Goal: Answer question/provide support: Share knowledge or assist other users

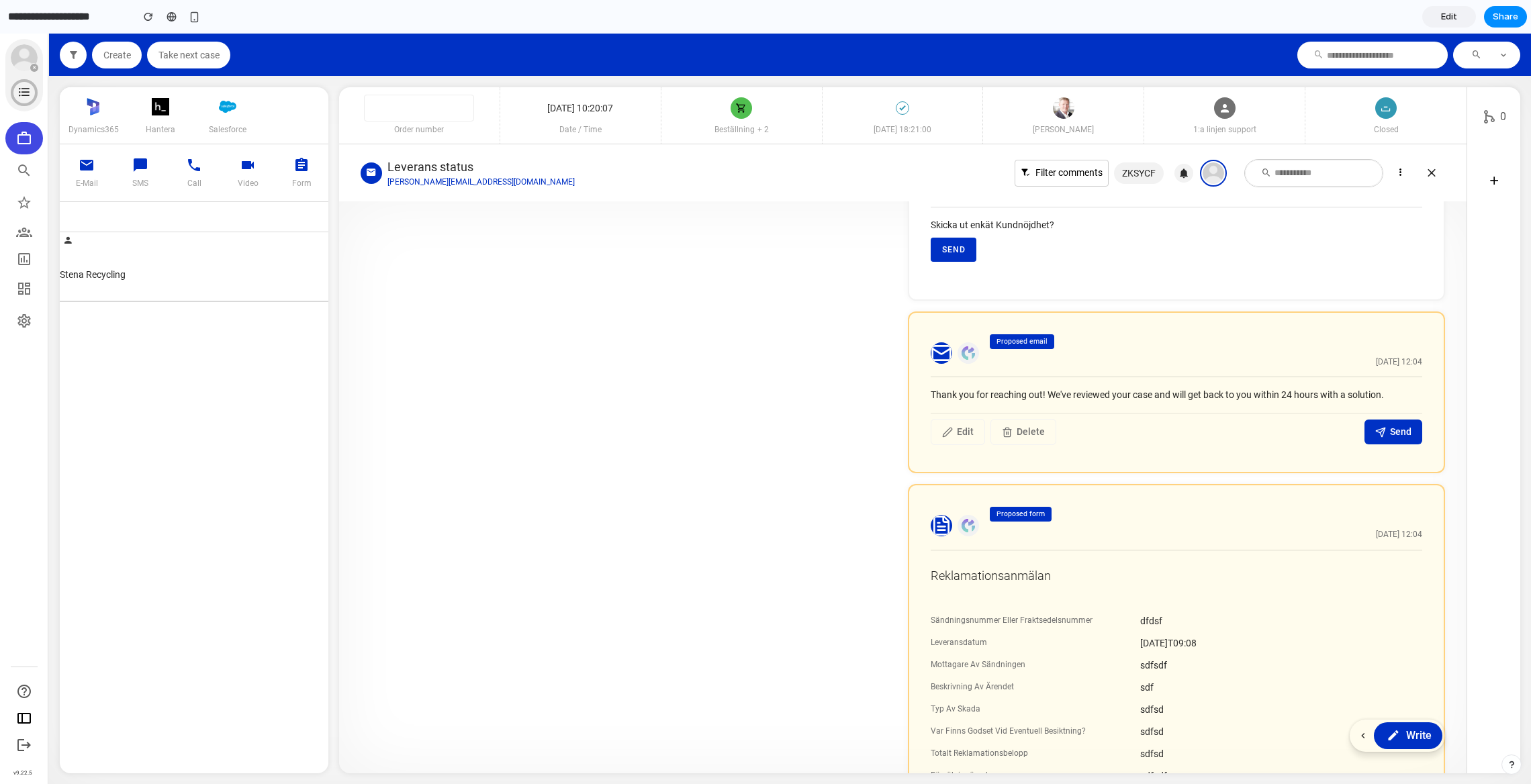
scroll to position [662, 0]
click at [1410, 729] on span "Write" at bounding box center [1418, 736] width 26 height 16
drag, startPoint x: 926, startPoint y: 396, endPoint x: 1302, endPoint y: 385, distance: 376.2
click at [1302, 385] on section "Thank you for reaching out! We've reviewed your case and will get back to you w…" at bounding box center [1176, 414] width 491 height 73
click at [936, 396] on div "Thank you for reaching out! We've reviewed your case and will get back to you w…" at bounding box center [1176, 395] width 491 height 14
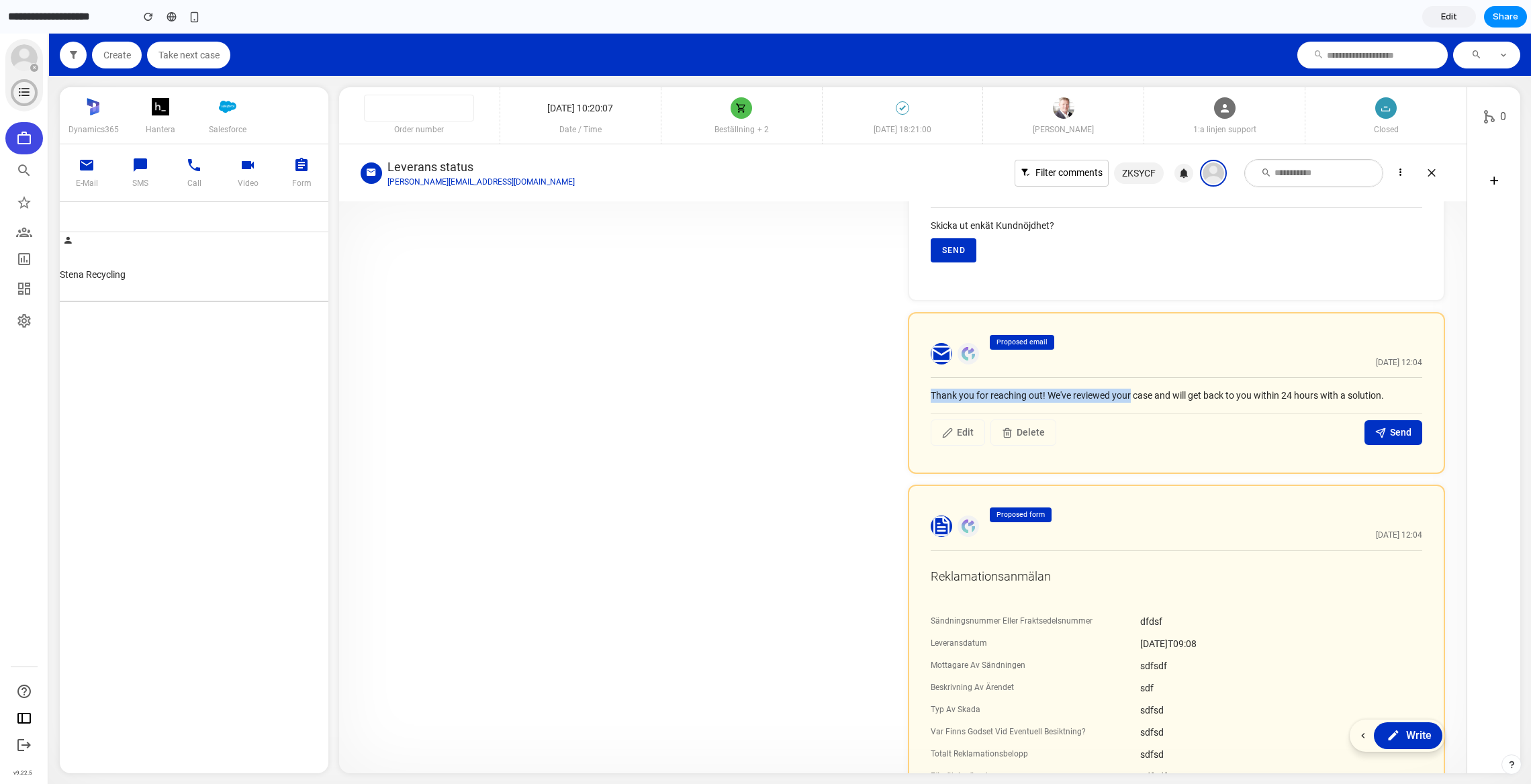
drag, startPoint x: 936, startPoint y: 396, endPoint x: 1108, endPoint y: 398, distance: 172.0
click at [1108, 398] on div "Thank you for reaching out! We've reviewed your case and will get back to you w…" at bounding box center [1176, 395] width 491 height 14
click at [936, 386] on section "Thank you for reaching out! We've reviewed your case and will get back to you w…" at bounding box center [1176, 414] width 491 height 73
drag, startPoint x: 925, startPoint y: 397, endPoint x: 1330, endPoint y: 408, distance: 405.1
click at [1330, 408] on section "Thank you for reaching out! We've reviewed your case and will get back to you w…" at bounding box center [1176, 414] width 491 height 73
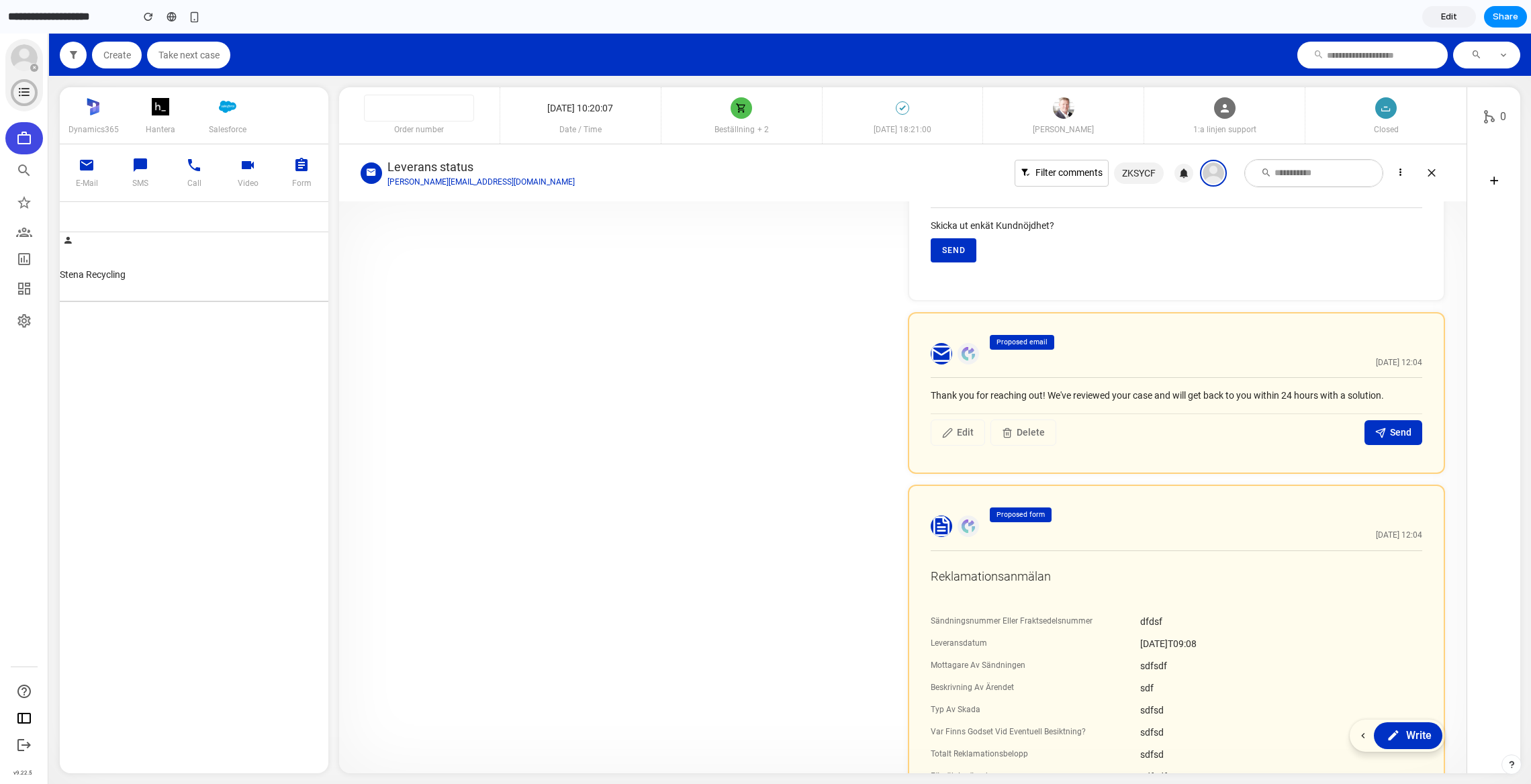
click at [1306, 370] on div "Proposed email Today 12:04" at bounding box center [1203, 353] width 438 height 38
drag, startPoint x: 921, startPoint y: 393, endPoint x: 1269, endPoint y: 404, distance: 348.2
click at [1269, 404] on div "Proposed email Today 12:04 Thank you for reaching out! We've reviewed your case…" at bounding box center [1176, 393] width 537 height 162
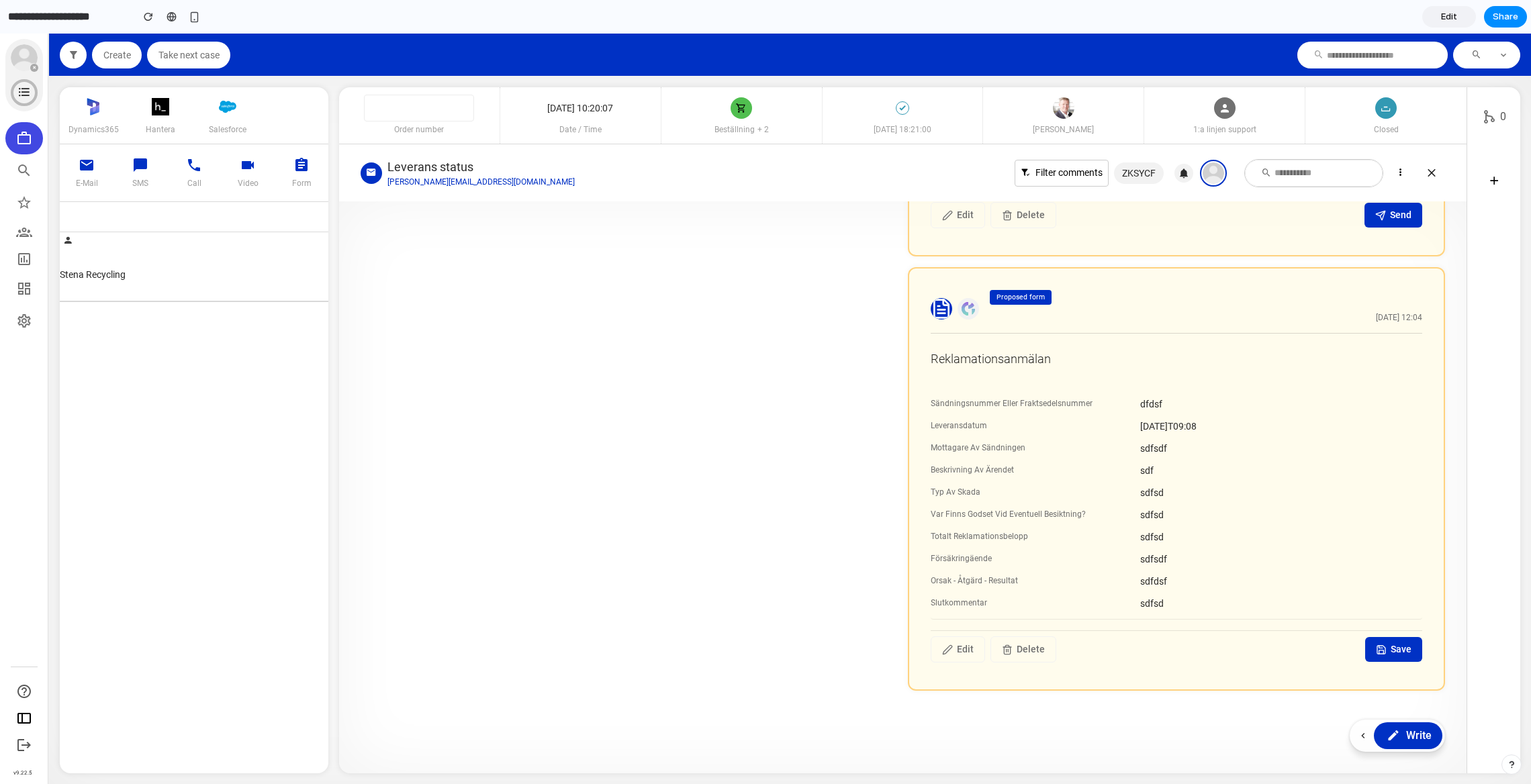
scroll to position [23, 0]
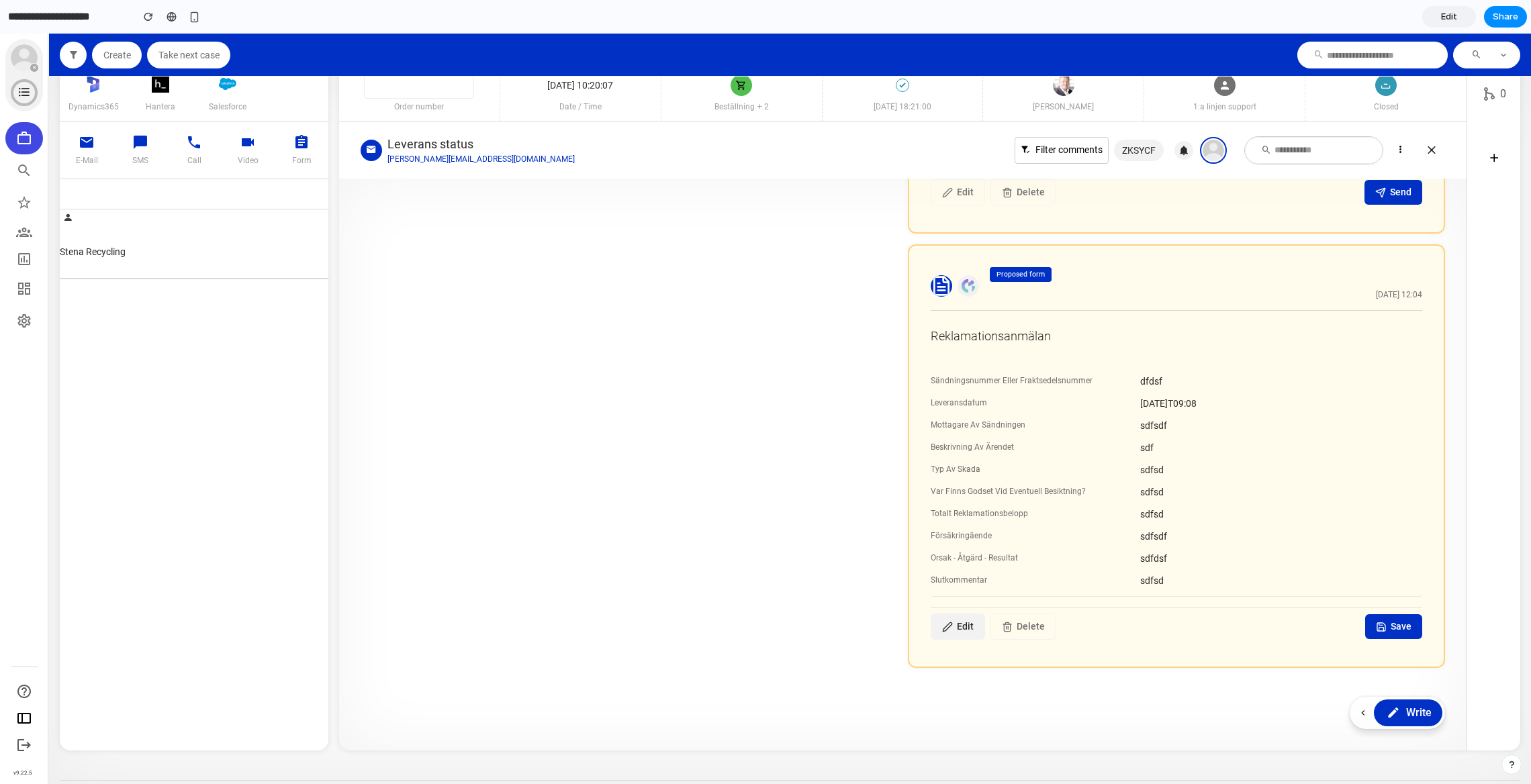
click at [957, 633] on button "Edit" at bounding box center [958, 626] width 55 height 26
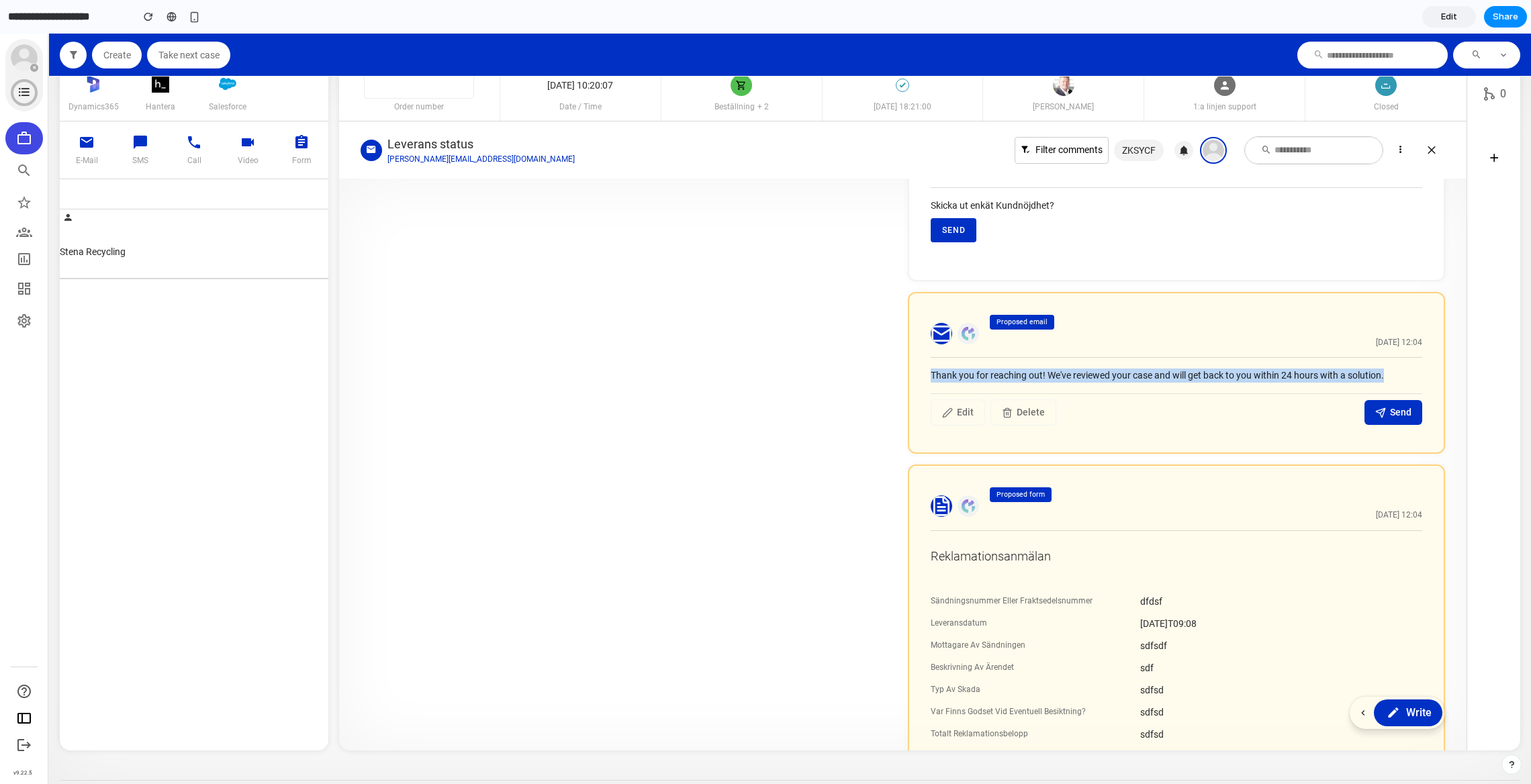
scroll to position [641, 0]
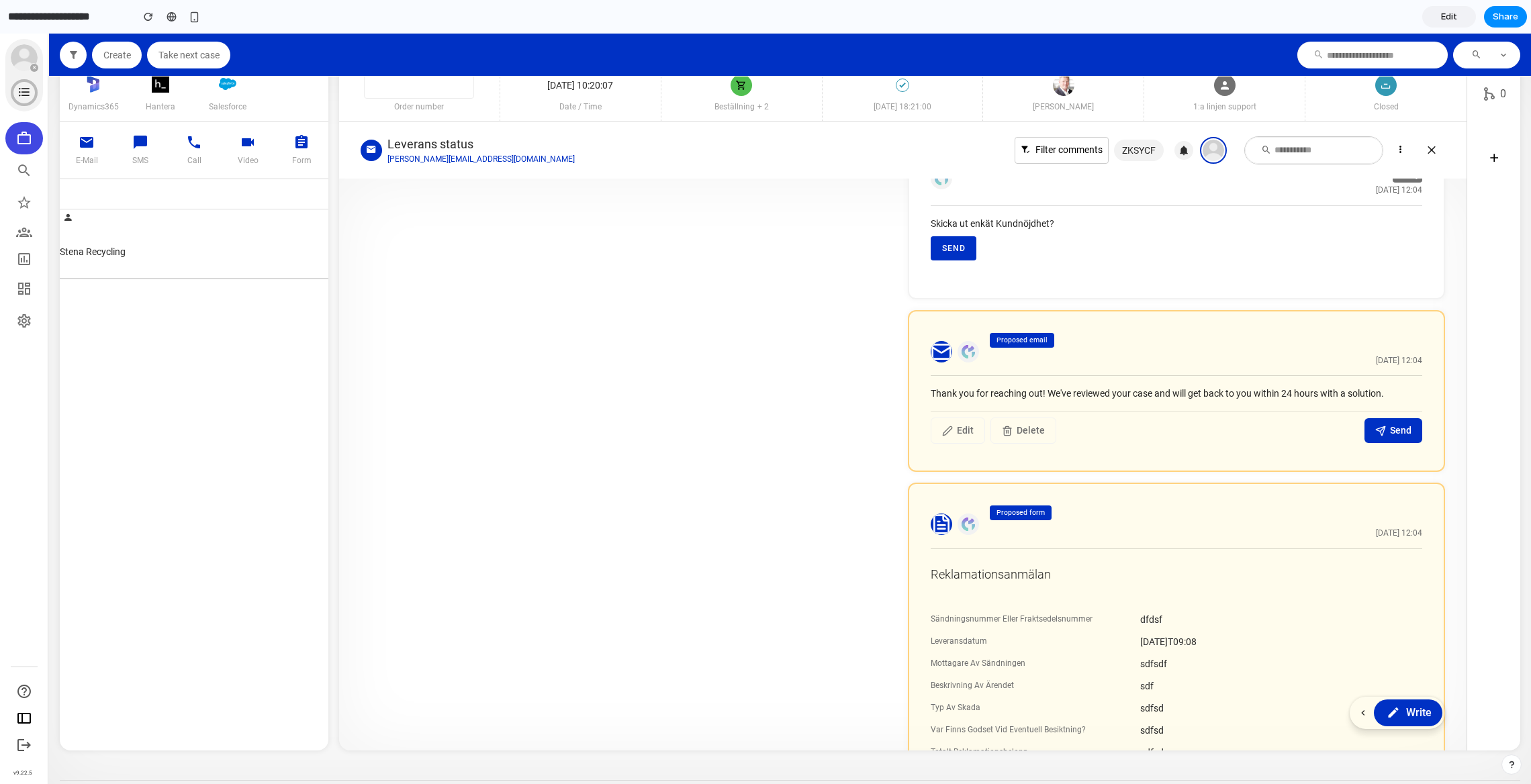
click at [1129, 379] on section "Thank you for reaching out! We've reviewed your case and will get back to you w…" at bounding box center [1176, 412] width 491 height 73
drag, startPoint x: 928, startPoint y: 393, endPoint x: 1380, endPoint y: 394, distance: 452.0
click at [1380, 394] on div "Thank you for reaching out! We've reviewed your case and will get back to you w…" at bounding box center [1176, 394] width 491 height 14
click at [1197, 376] on section "Thank you for reaching out! We've reviewed your case and will get back to you w…" at bounding box center [1176, 412] width 491 height 73
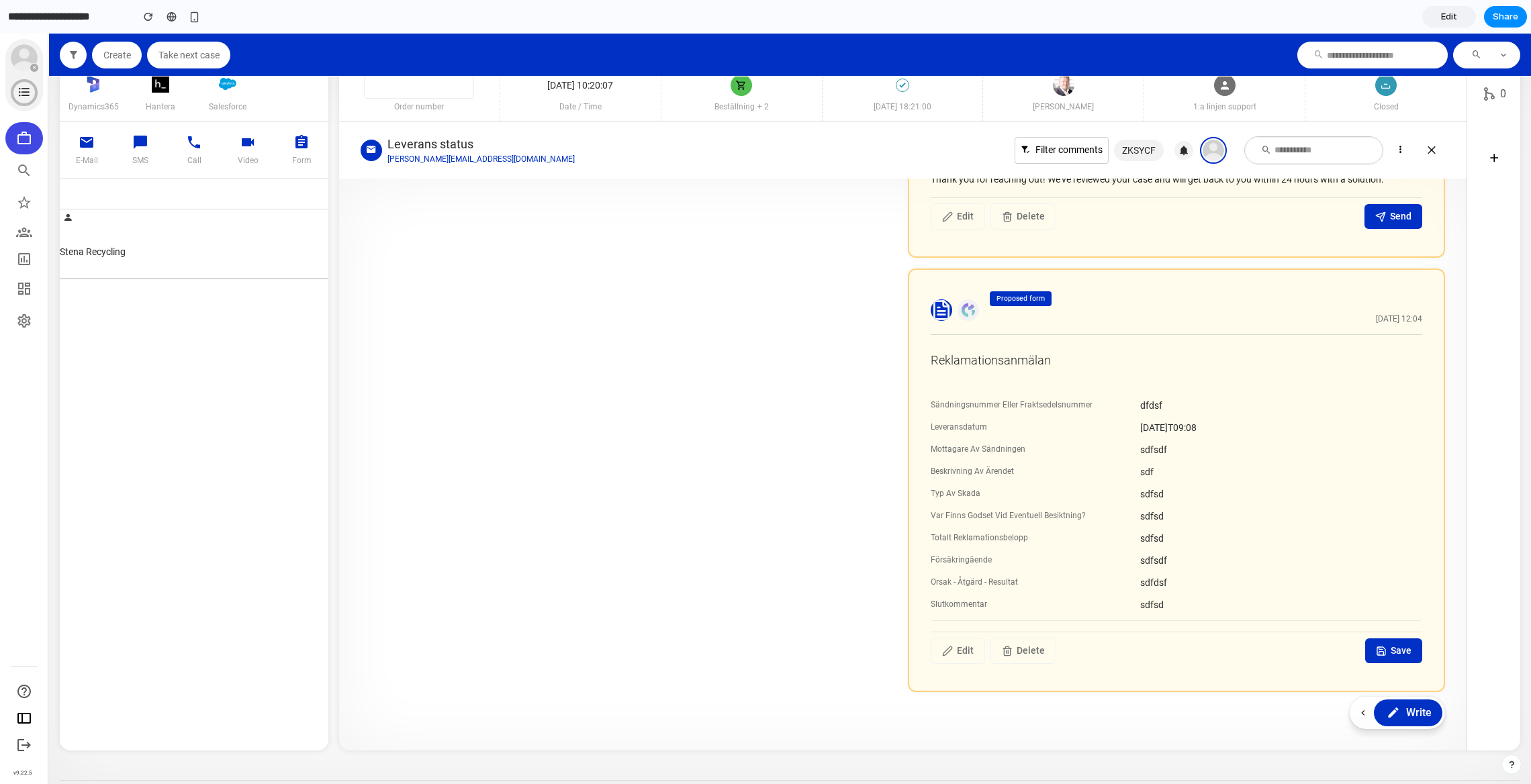
scroll to position [880, 0]
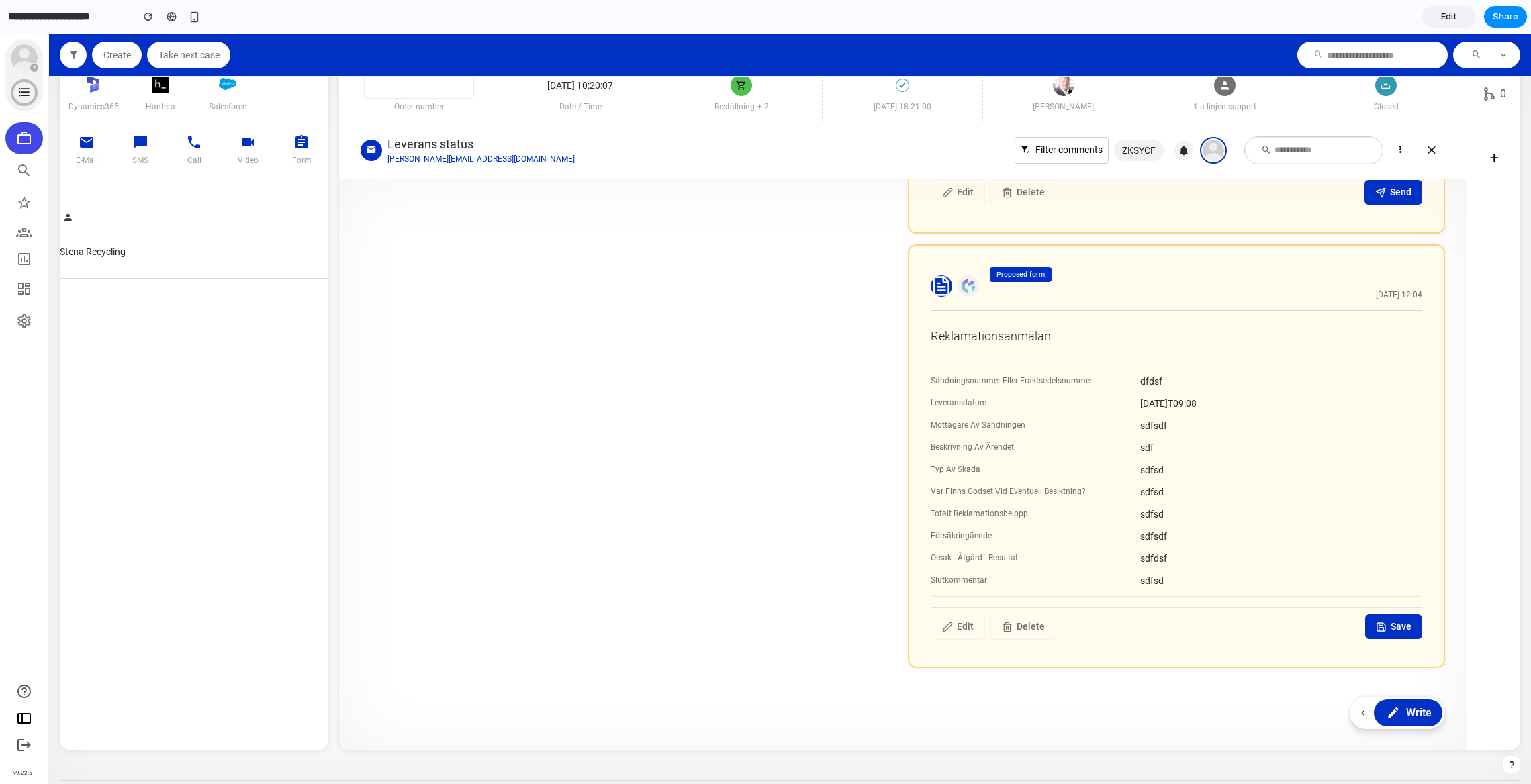
click at [1397, 711] on div "Write" at bounding box center [1407, 713] width 47 height 16
click at [1363, 708] on icon at bounding box center [1363, 713] width 11 height 17
click at [1394, 713] on icon "button" at bounding box center [1392, 713] width 15 height 16
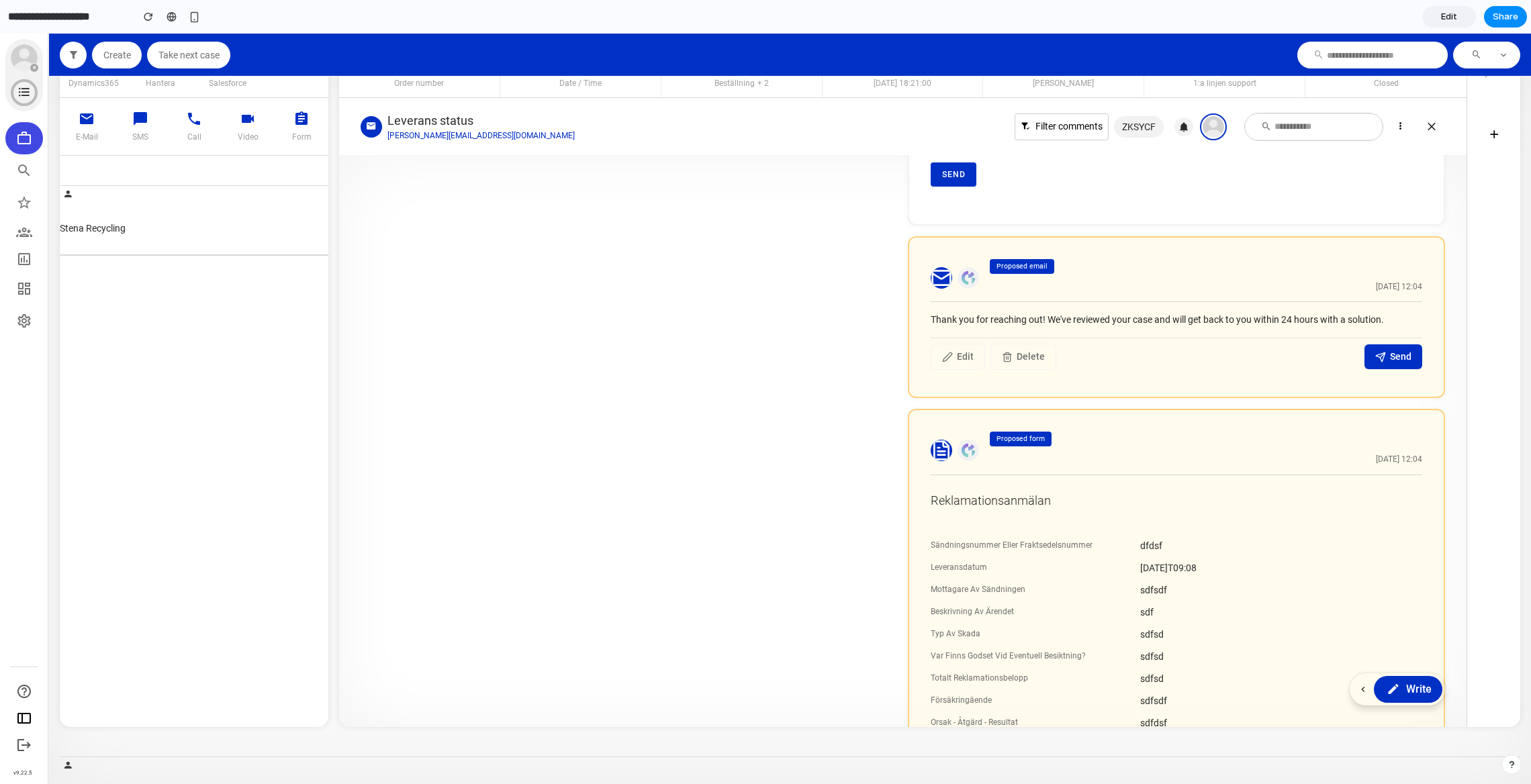
scroll to position [689, 0]
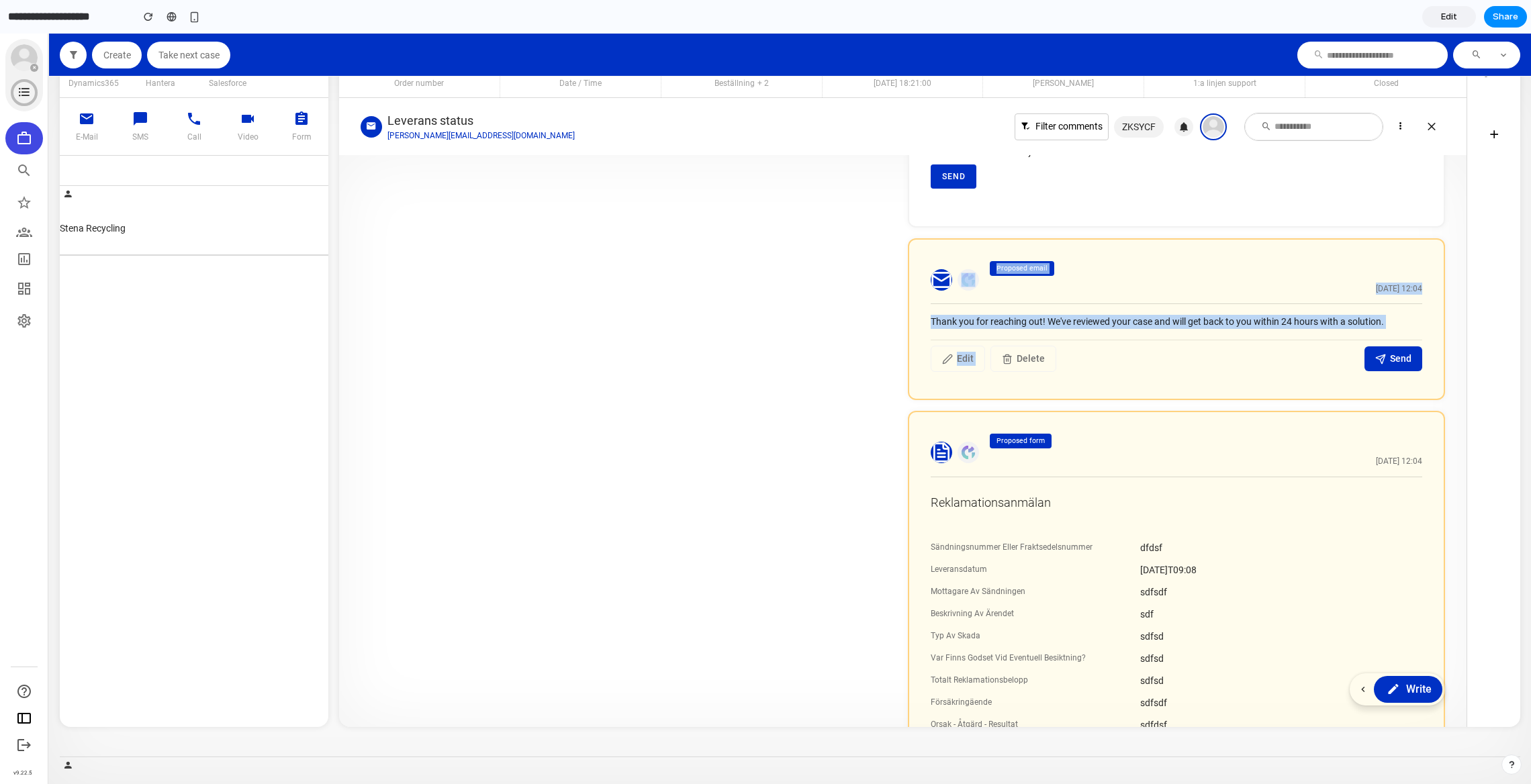
drag, startPoint x: 932, startPoint y: 261, endPoint x: 1186, endPoint y: 348, distance: 268.5
click at [1185, 349] on div "Proposed email Today 12:04 Thank you for reaching out! We've reviewed your case…" at bounding box center [1176, 319] width 537 height 162
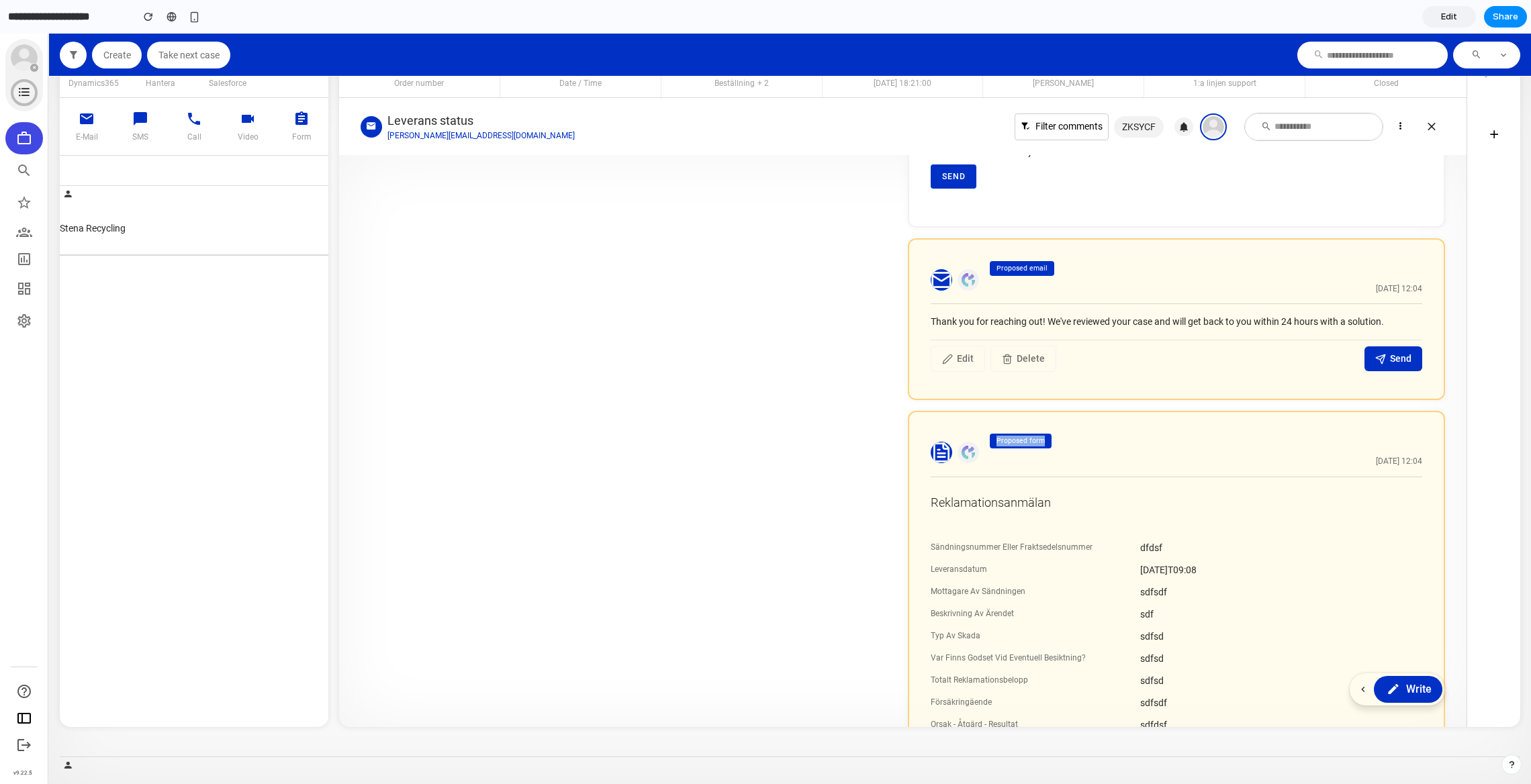
drag, startPoint x: 999, startPoint y: 416, endPoint x: 1103, endPoint y: 446, distance: 108.2
click at [1103, 446] on div "Proposed form Today 12:04 Reklamationsanmälan Sändningsnummer Eller Fraktsedels…" at bounding box center [1176, 622] width 537 height 424
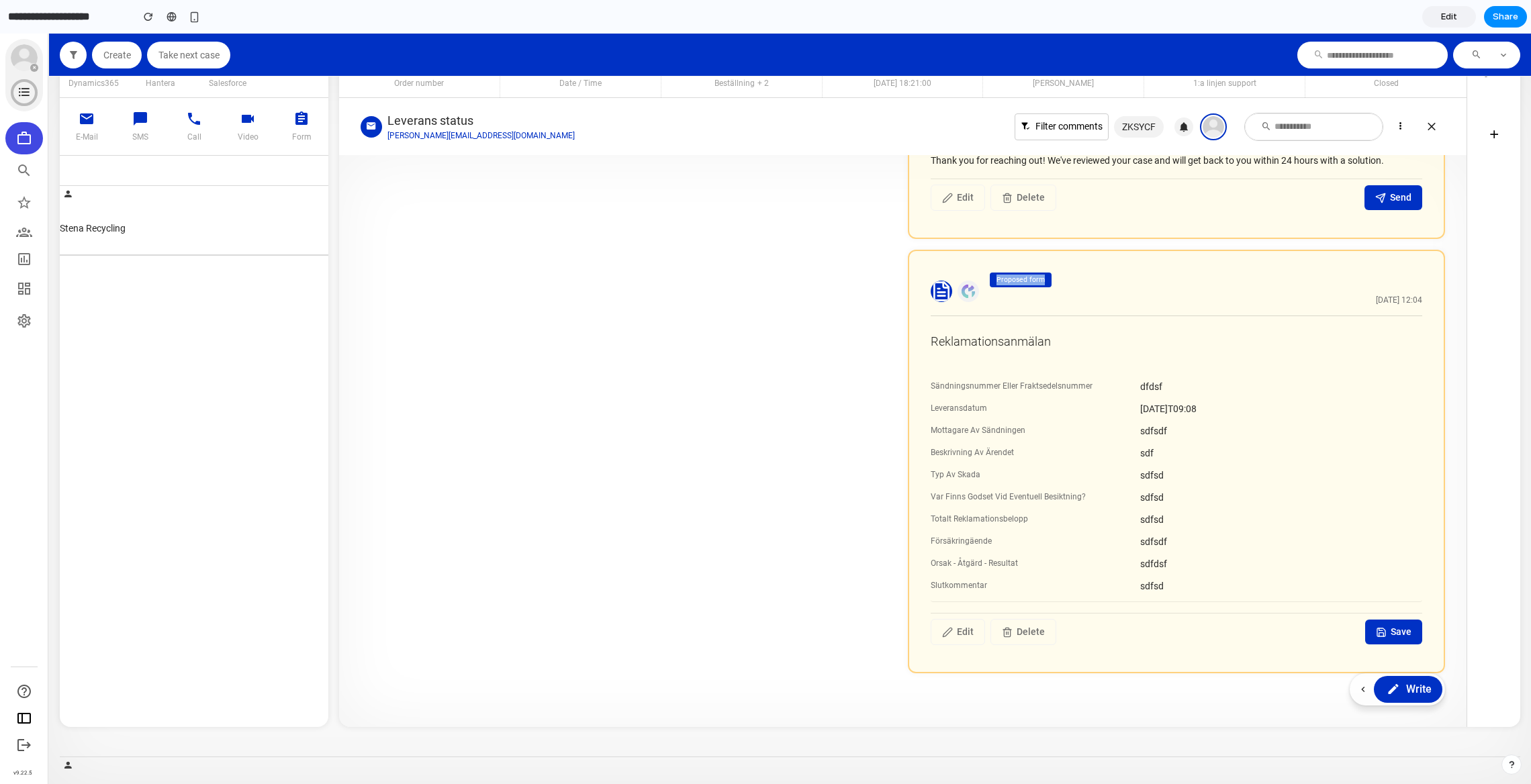
scroll to position [880, 0]
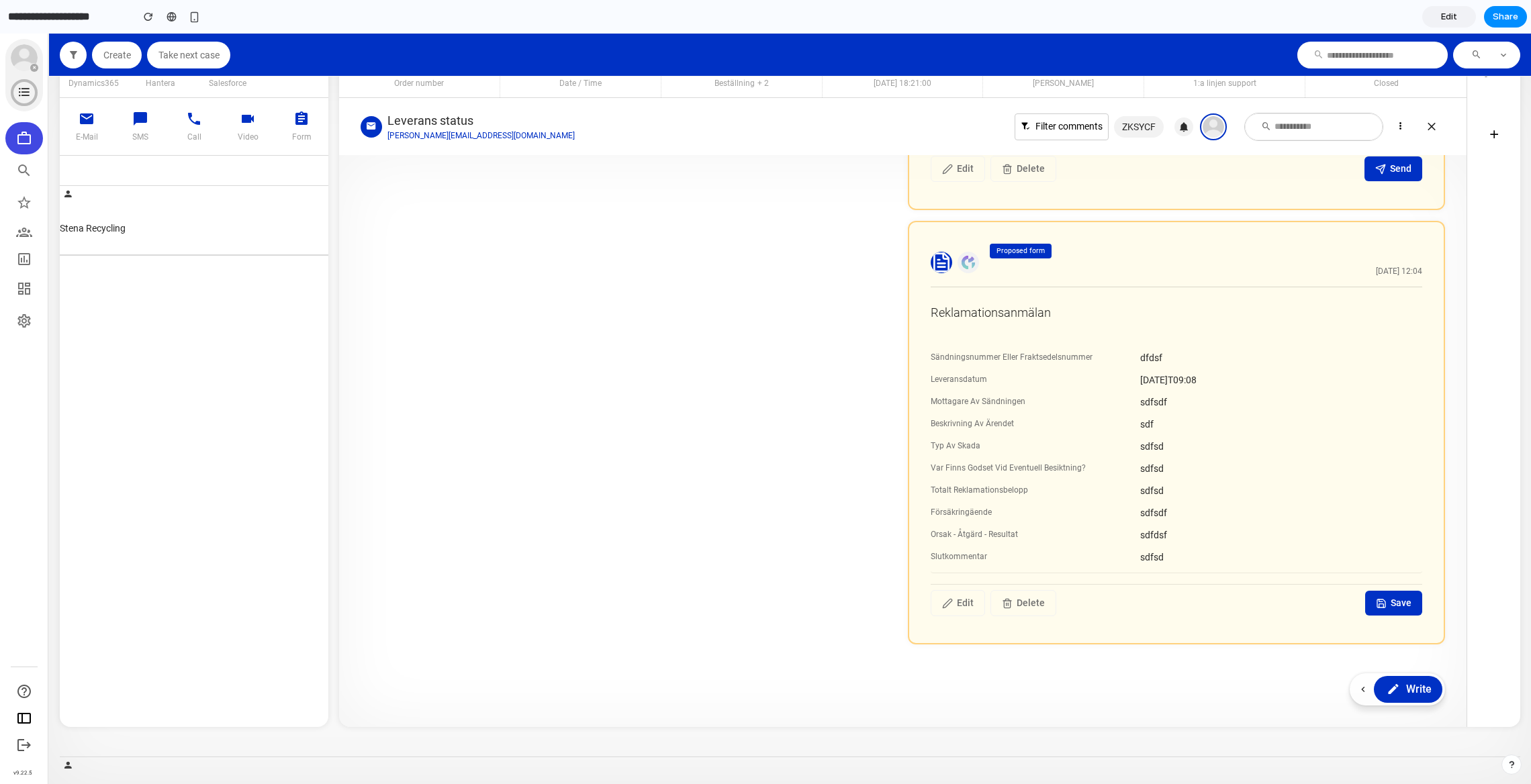
click at [834, 457] on article "Proposed form Today 12:04 Reklamationsanmälan Sändningsnummer Eller Fraktsedels…" at bounding box center [902, 433] width 1084 height 424
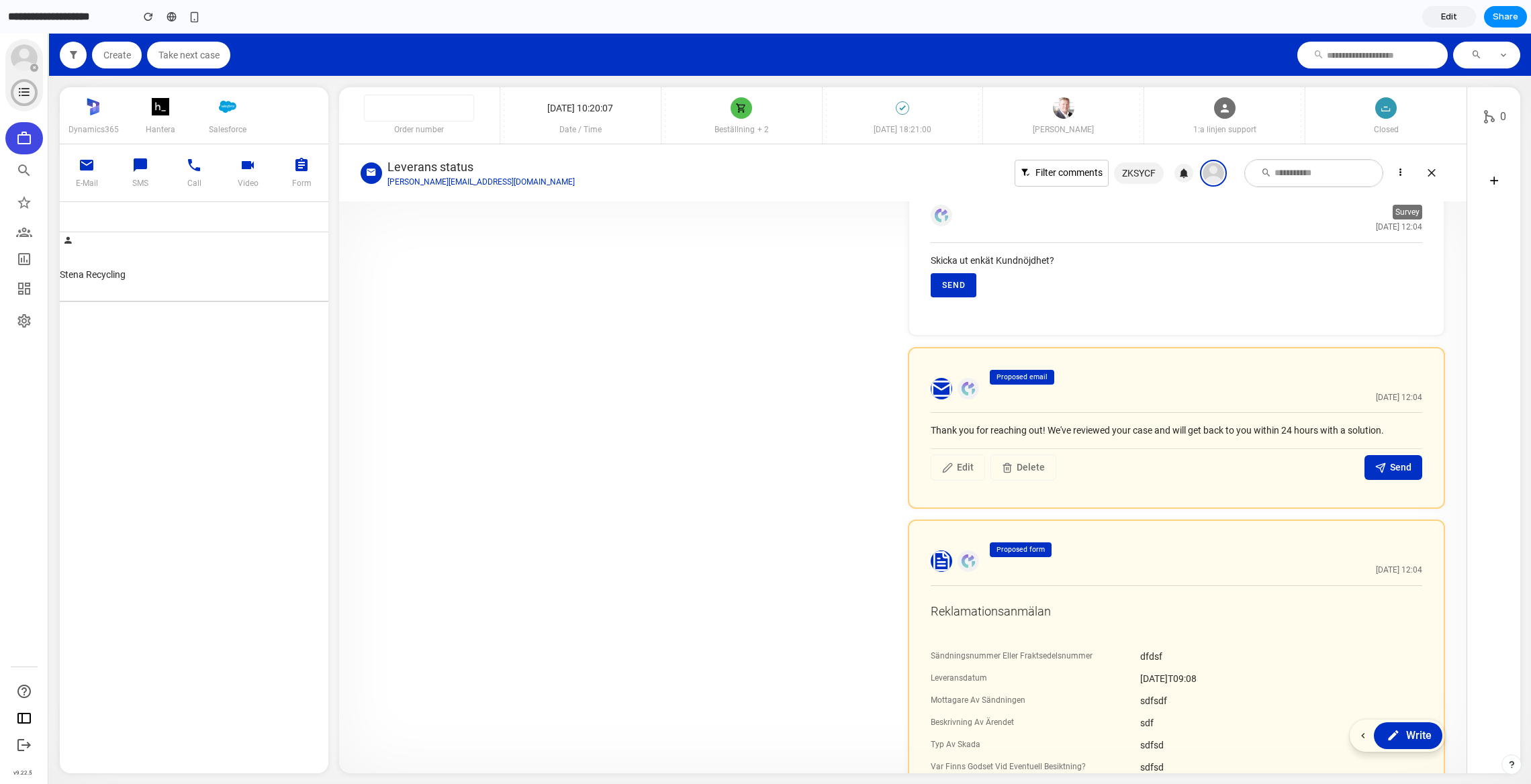
scroll to position [635, 0]
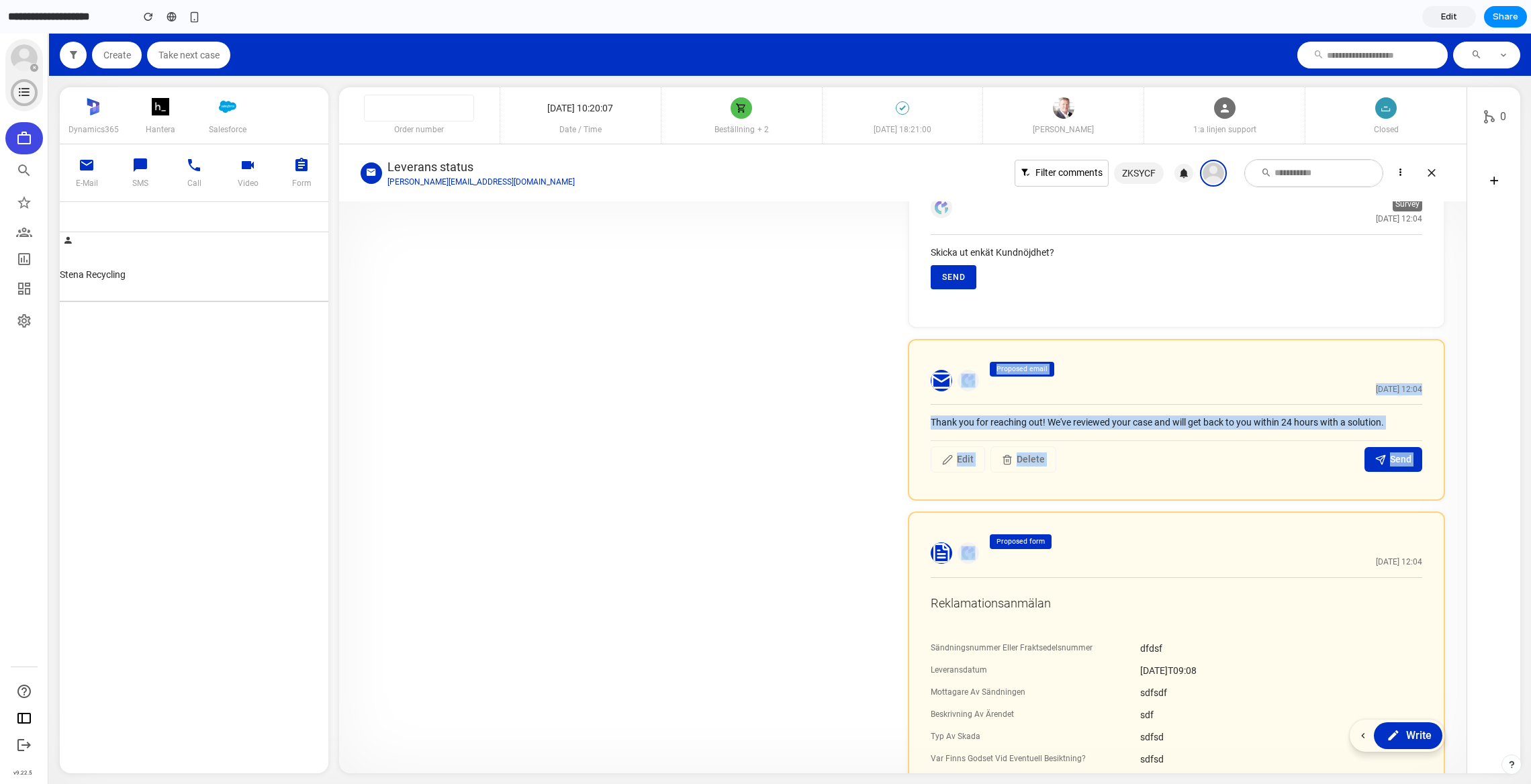
drag, startPoint x: 920, startPoint y: 360, endPoint x: 1154, endPoint y: 511, distance: 278.5
click at [1154, 511] on section "stefan.friis@customerfirst.se Incoming To: demokund@customerfirst.se Today 10:2…" at bounding box center [902, 293] width 1127 height 1454
click at [1248, 482] on div "Proposed email Today 12:04 Thank you for reaching out! We've reviewed your case…" at bounding box center [1176, 420] width 537 height 162
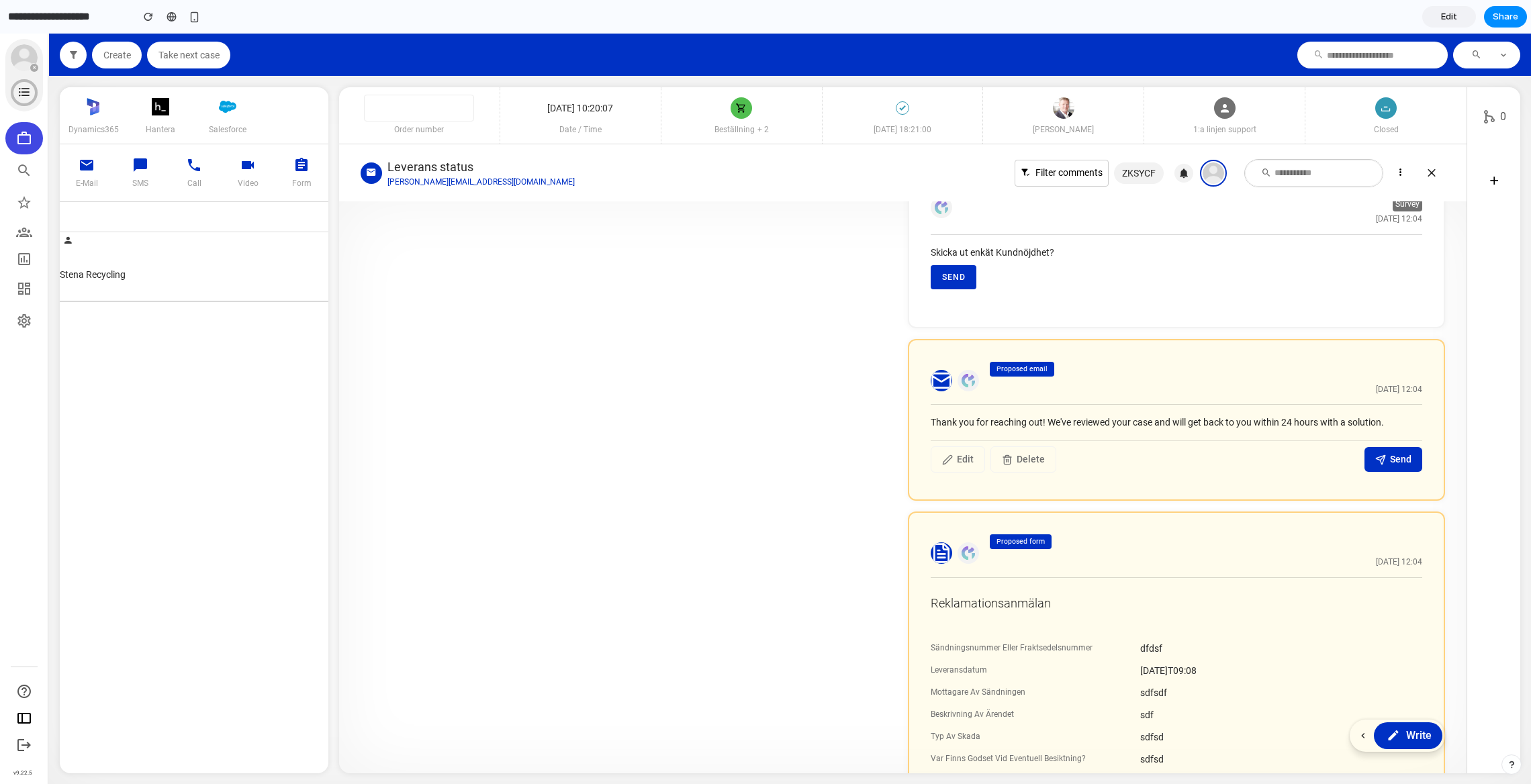
scroll to position [880, 0]
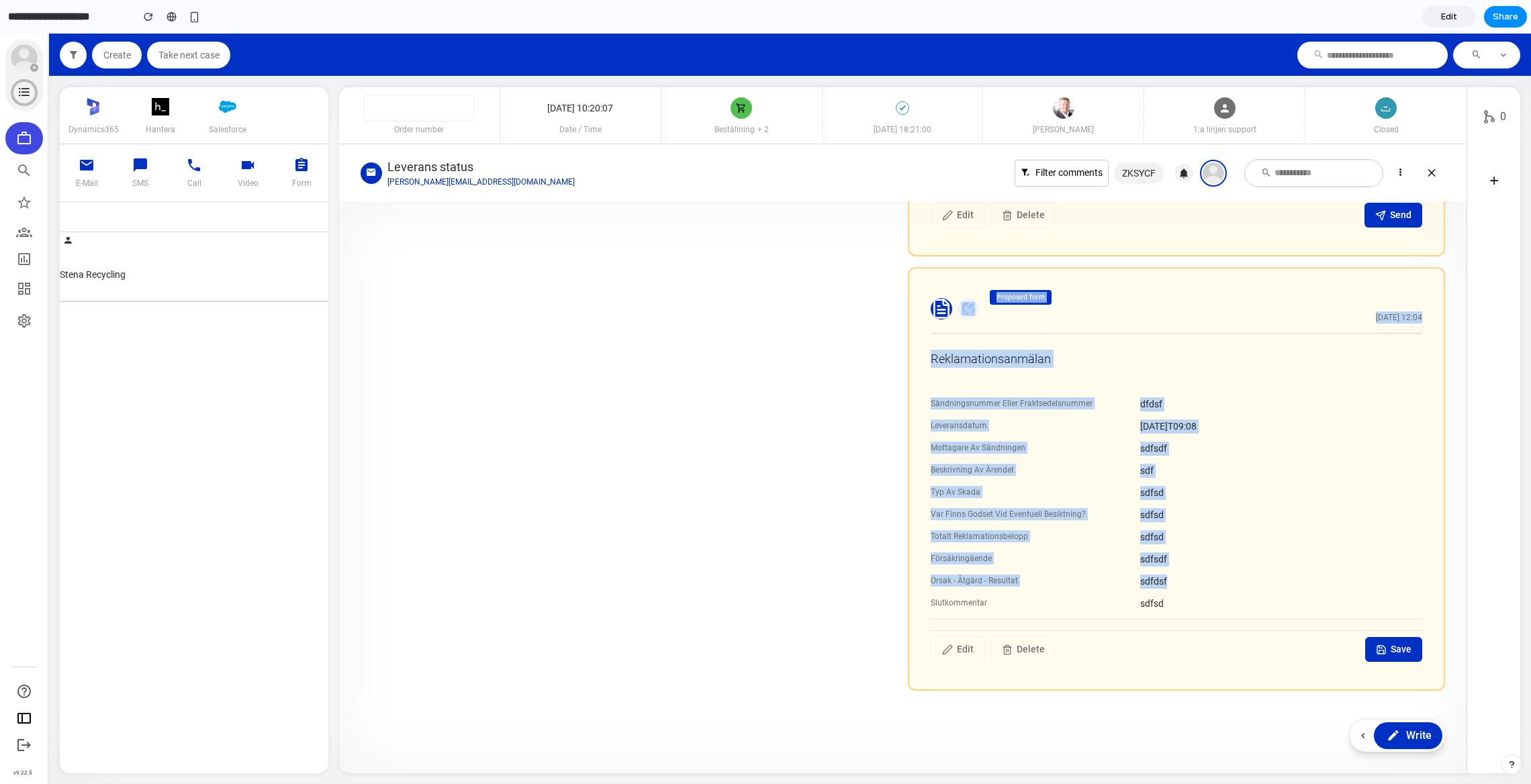
drag, startPoint x: 907, startPoint y: 278, endPoint x: 1164, endPoint y: 575, distance: 392.8
click at [1164, 575] on div "Proposed form Today 12:04 Reklamationsanmälan Sändningsnummer Eller Fraktsedels…" at bounding box center [1176, 478] width 537 height 424
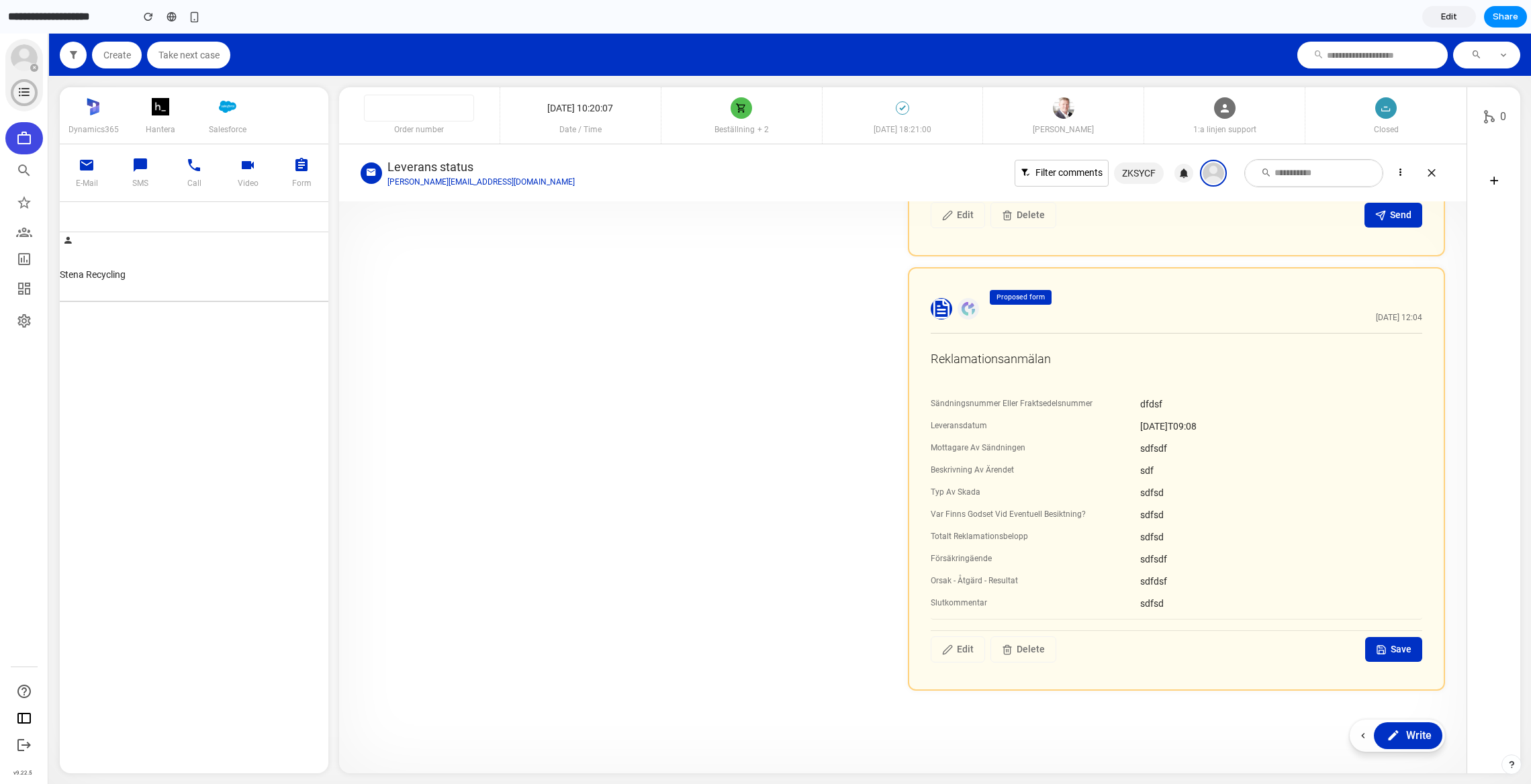
click at [1169, 623] on section "Reklamationsanmälan Sändningsnummer Eller Fraktsedelsnummer dfdsf Leveransdatum…" at bounding box center [1176, 501] width 491 height 334
